Goal: Task Accomplishment & Management: Complete application form

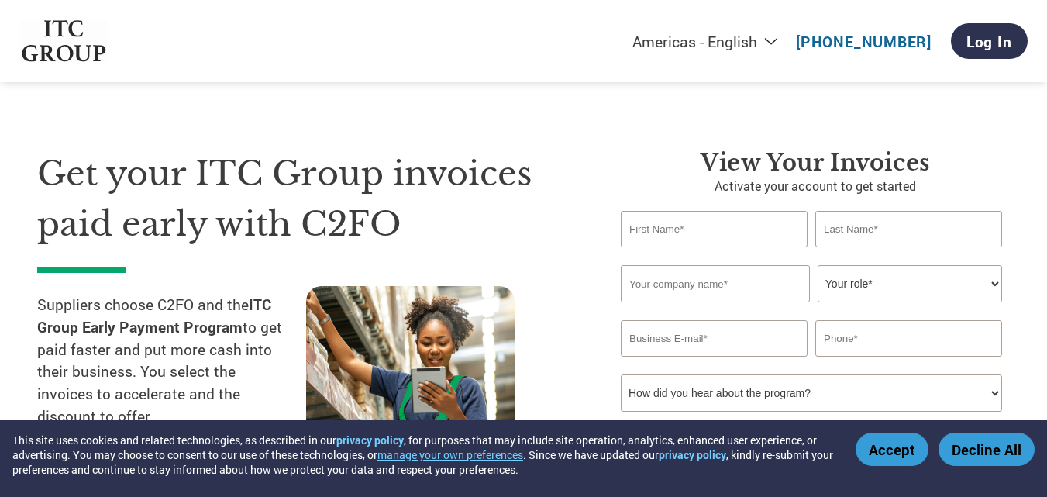
drag, startPoint x: 0, startPoint y: 0, endPoint x: 658, endPoint y: 235, distance: 698.5
click at [658, 235] on input "text" at bounding box center [714, 229] width 187 height 36
type input "s"
type input "SUMIT"
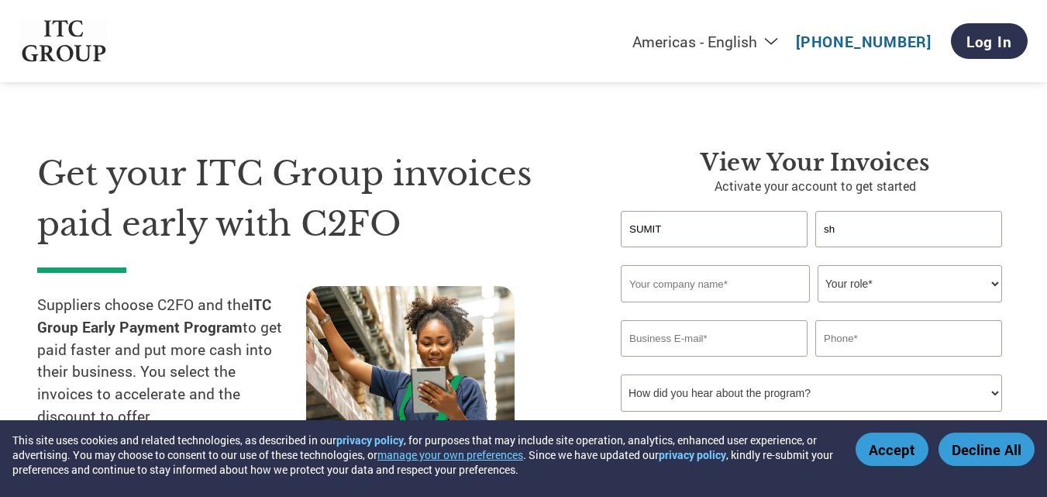
type input "s"
type input "[PERSON_NAME]"
type input "HEATENGERS"
click at [963, 283] on select "Your role* CFO Controller Credit Manager Finance Director Treasurer CEO Preside…" at bounding box center [910, 283] width 184 height 37
select select "OTHER"
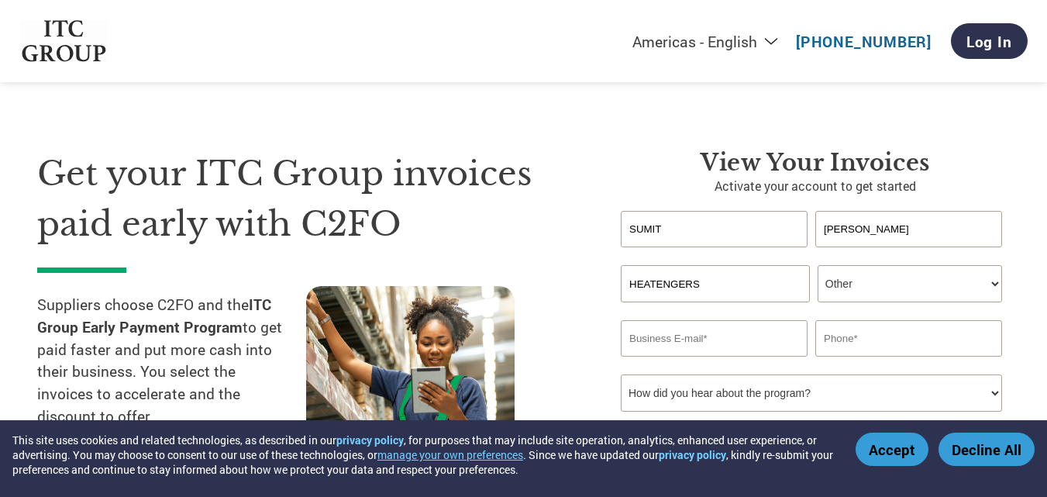
click at [818, 265] on select "Your role* CFO Controller Credit Manager Finance Director Treasurer CEO Preside…" at bounding box center [910, 283] width 184 height 37
click at [679, 329] on input "email" at bounding box center [714, 338] width 187 height 36
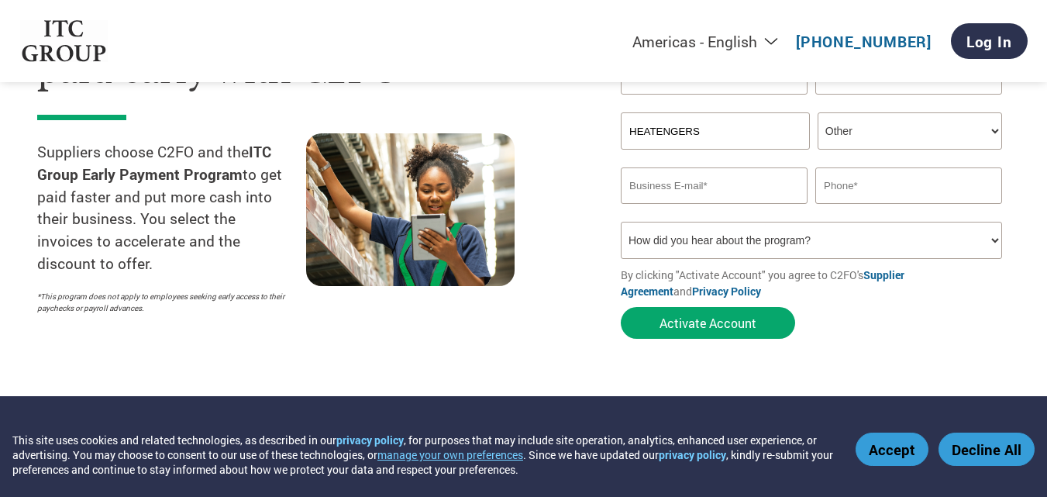
scroll to position [155, 0]
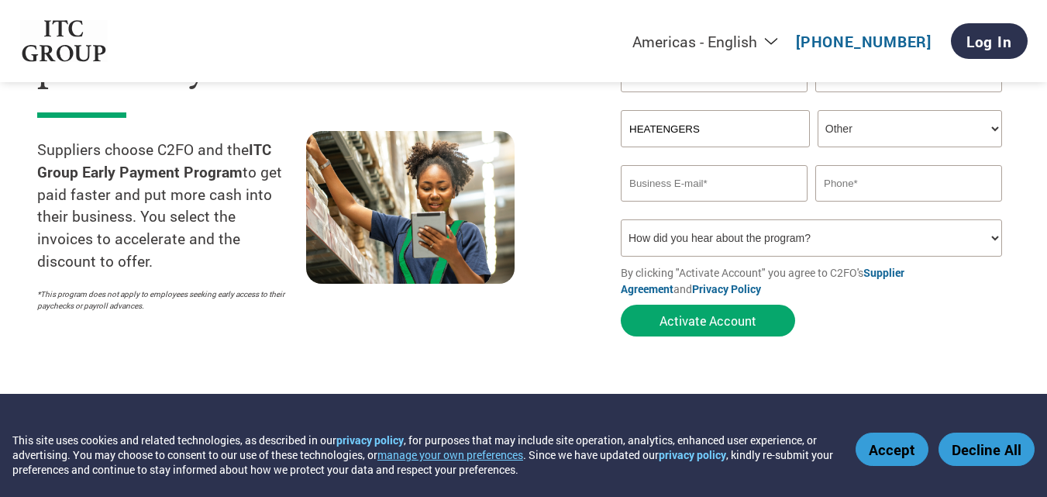
click at [660, 185] on input "email" at bounding box center [714, 183] width 187 height 36
type input "S"
type input "[EMAIL_ADDRESS][DOMAIN_NAME]"
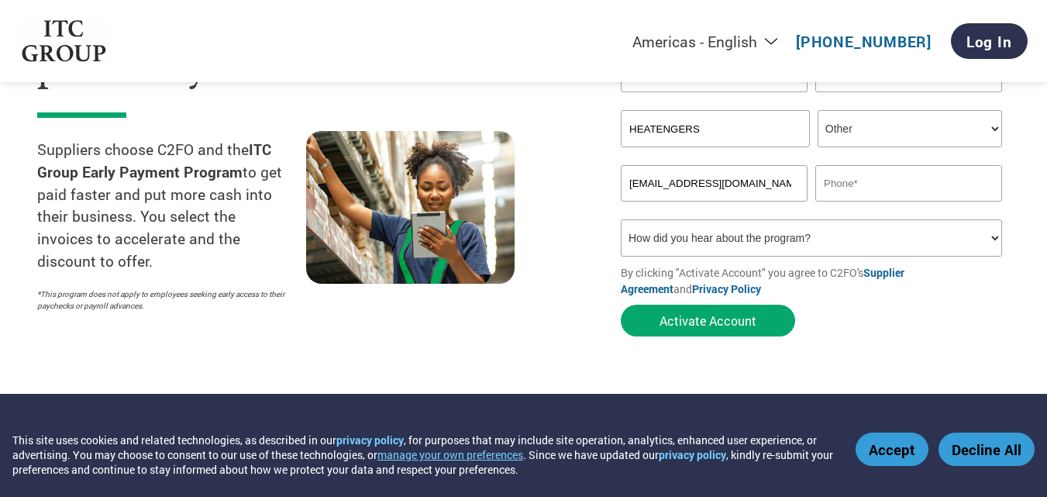
click at [847, 184] on input "text" at bounding box center [908, 183] width 187 height 36
type input "9300601188"
click at [755, 243] on select "How did you hear about the program? Received a letter Email Social Media Online…" at bounding box center [811, 237] width 381 height 37
select select "Other"
click at [621, 219] on select "How did you hear about the program? Received a letter Email Social Media Online…" at bounding box center [811, 237] width 381 height 37
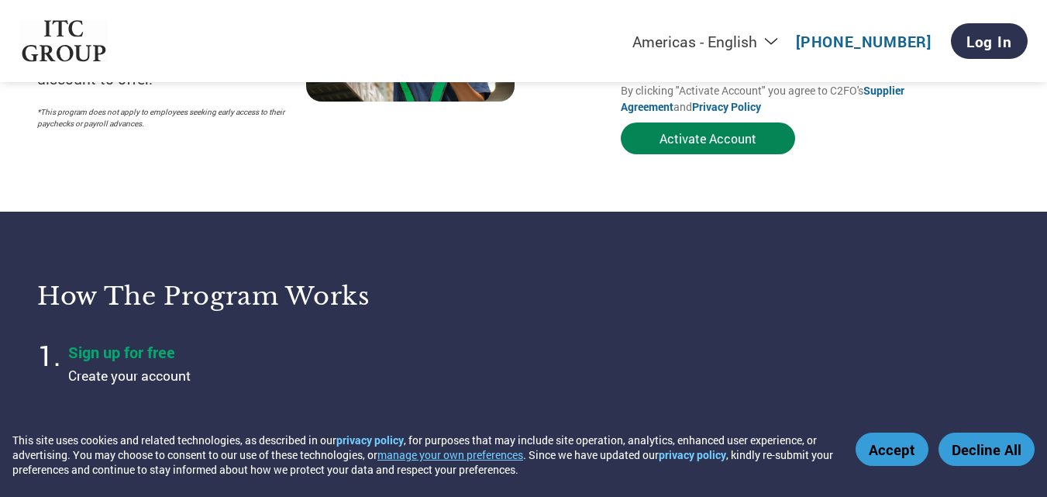
scroll to position [310, 0]
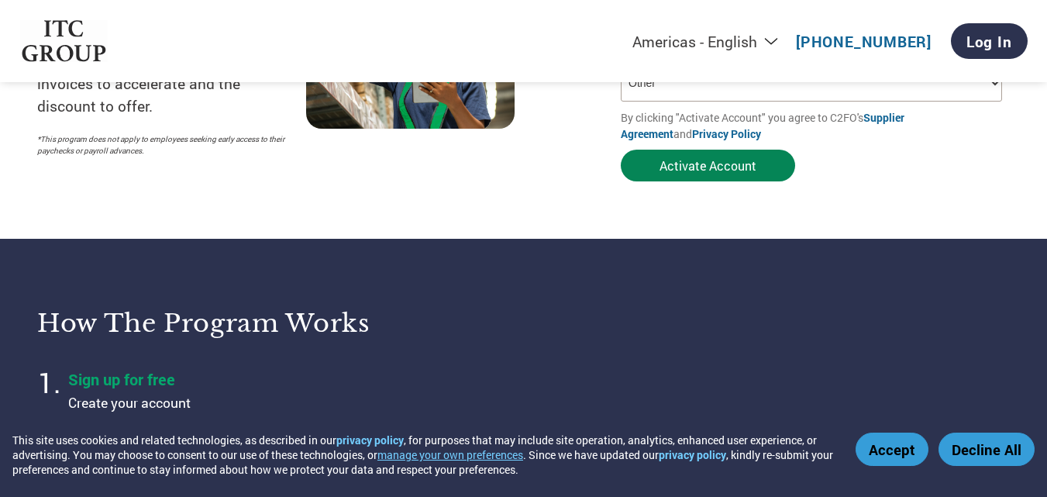
click at [686, 170] on button "Activate Account" at bounding box center [708, 166] width 174 height 32
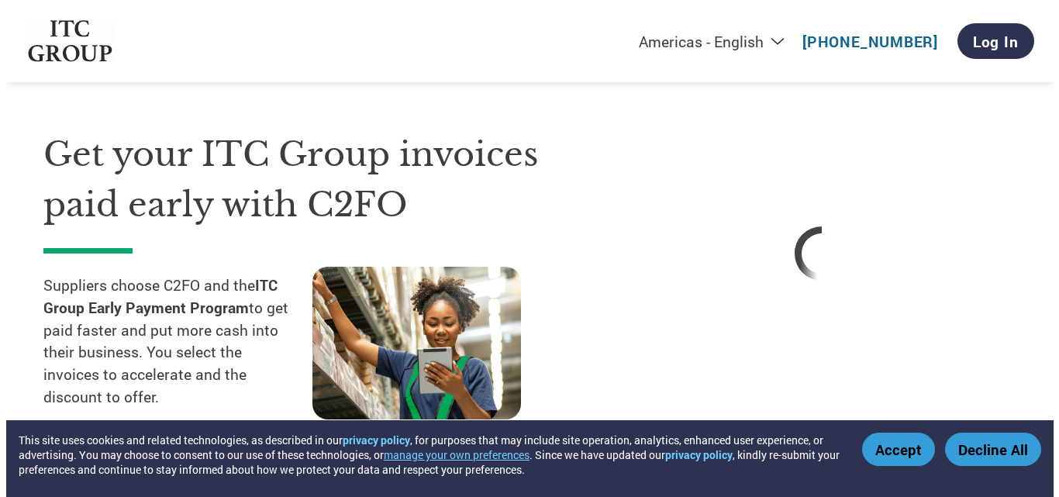
scroll to position [0, 0]
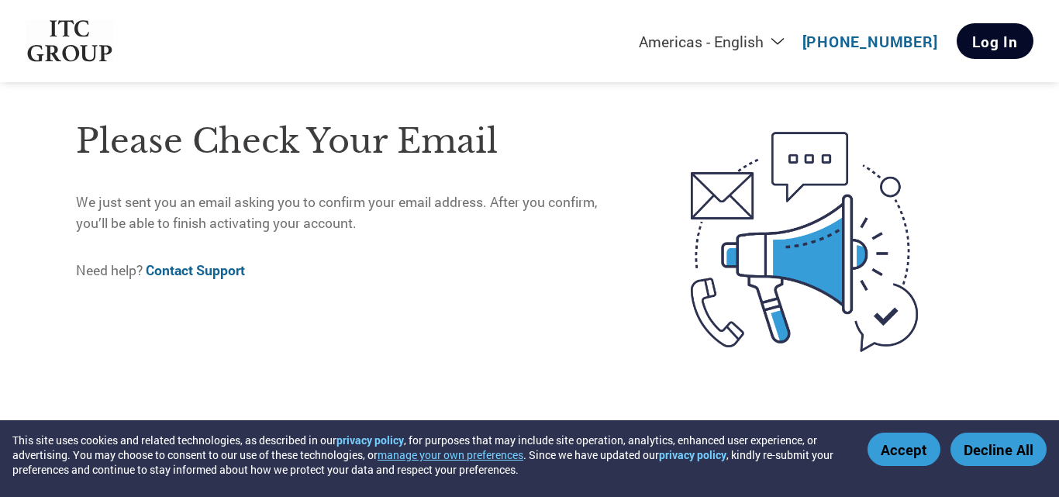
click at [975, 39] on link "Log In" at bounding box center [994, 41] width 77 height 36
